Goal: Task Accomplishment & Management: Manage account settings

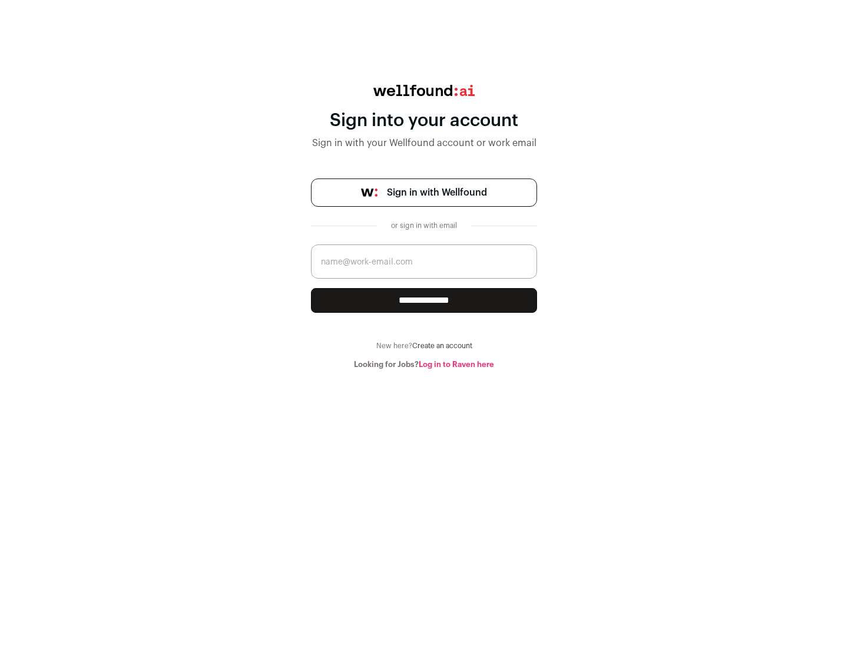
click at [436, 192] on span "Sign in with Wellfound" at bounding box center [437, 192] width 100 height 14
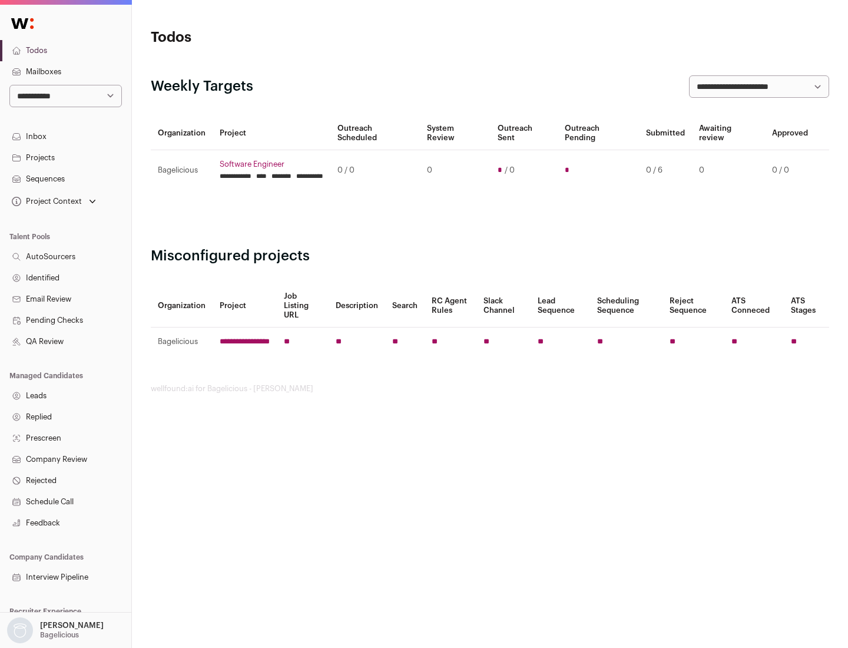
click at [65, 157] on link "Projects" at bounding box center [65, 157] width 131 height 21
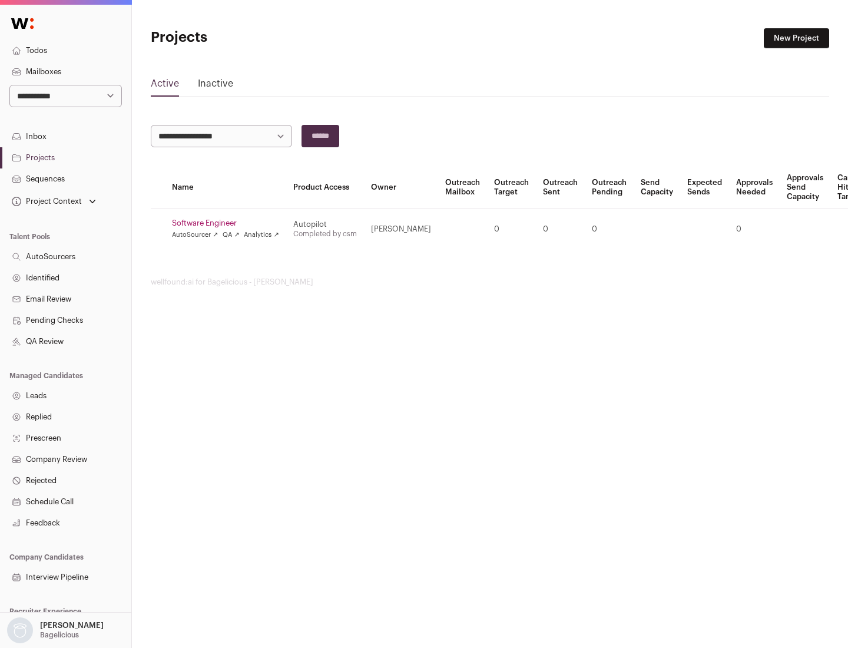
click at [229, 223] on link "Software Engineer" at bounding box center [225, 222] width 107 height 9
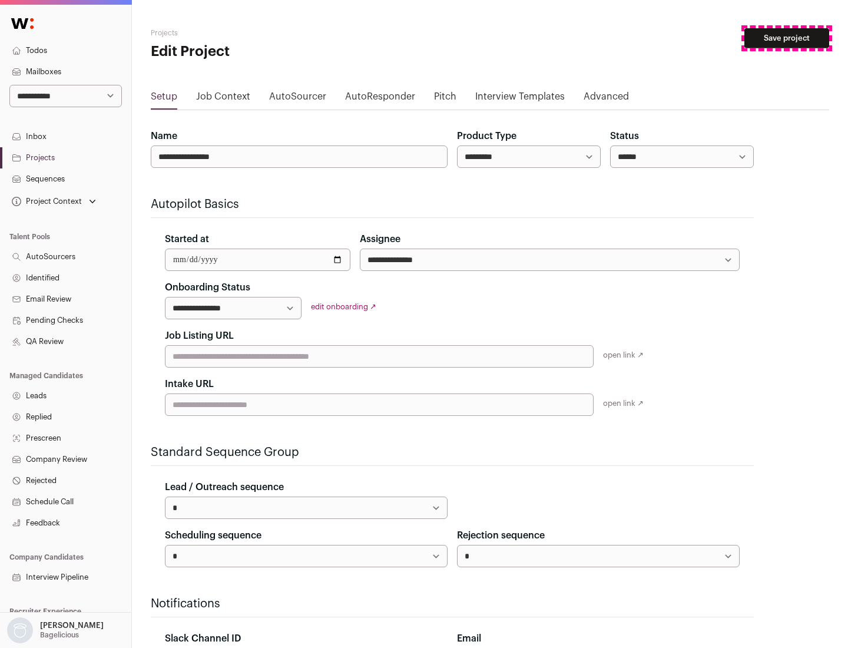
click at [786, 38] on button "Save project" at bounding box center [786, 38] width 85 height 20
